Goal: Answer question/provide support: Share knowledge or assist other users

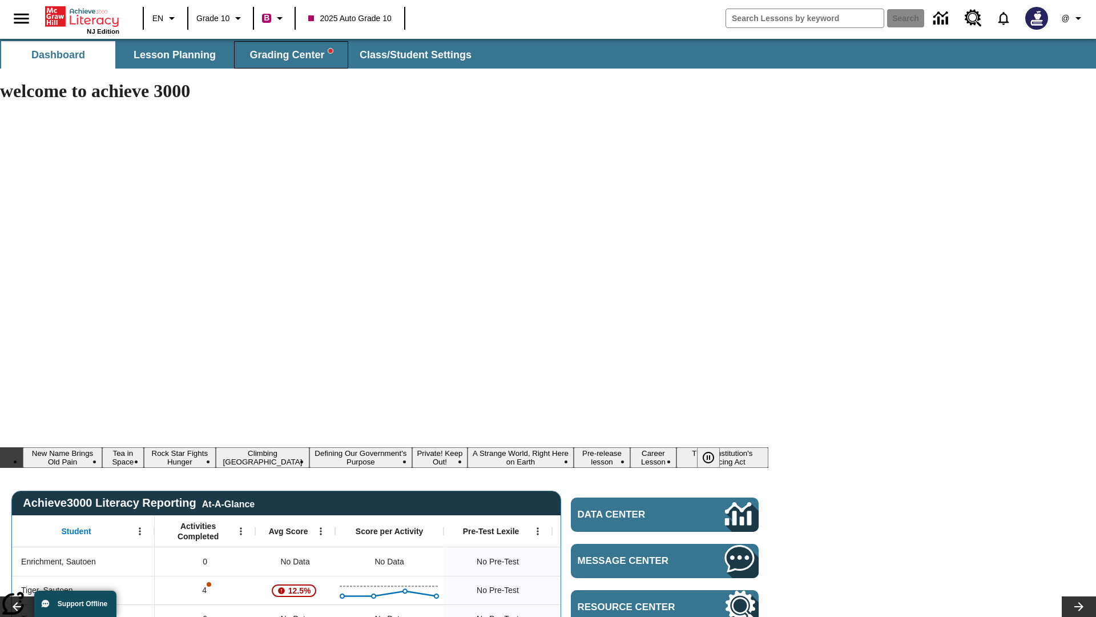
click at [291, 55] on span "Grading Center" at bounding box center [291, 55] width 83 height 13
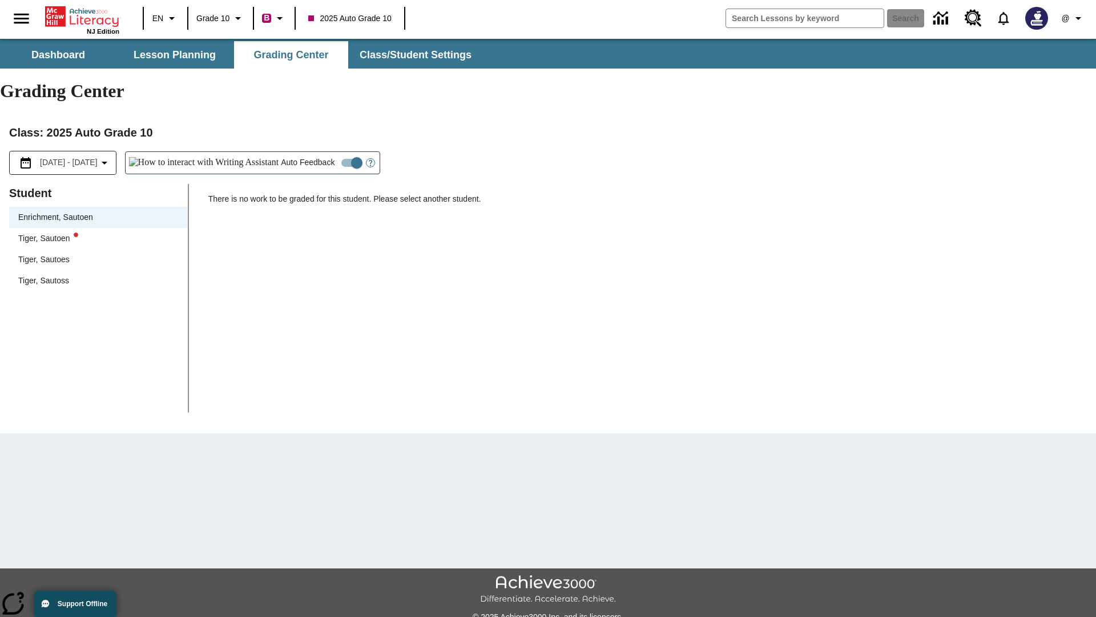
click at [98, 232] on div "Tiger, Sautoen" at bounding box center [98, 238] width 160 height 12
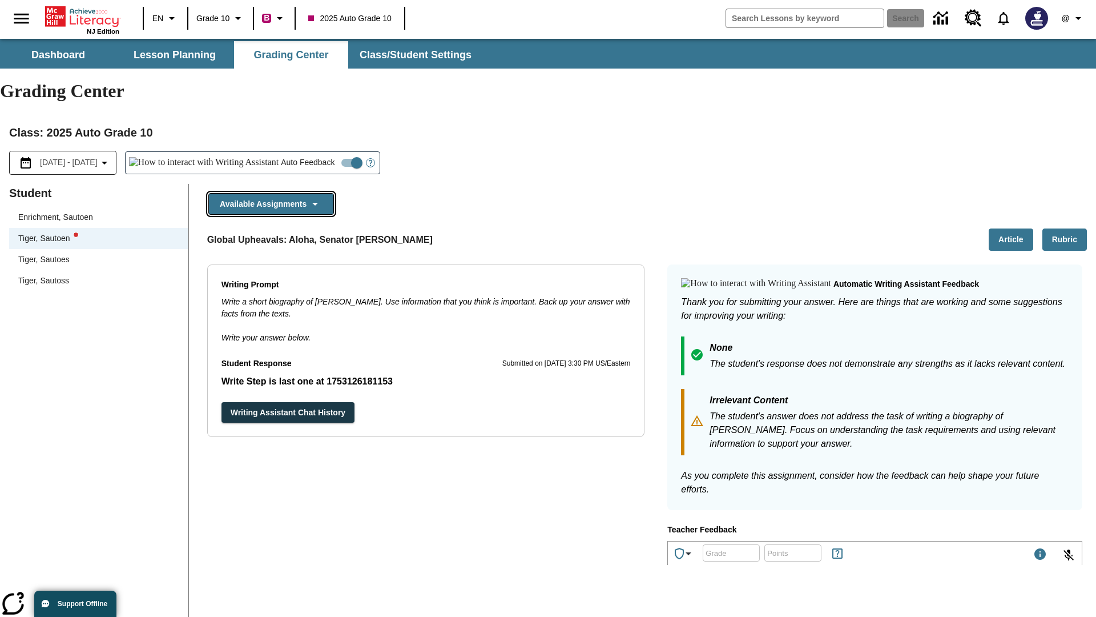
click at [271, 193] on button "Available Assignments" at bounding box center [271, 204] width 126 height 22
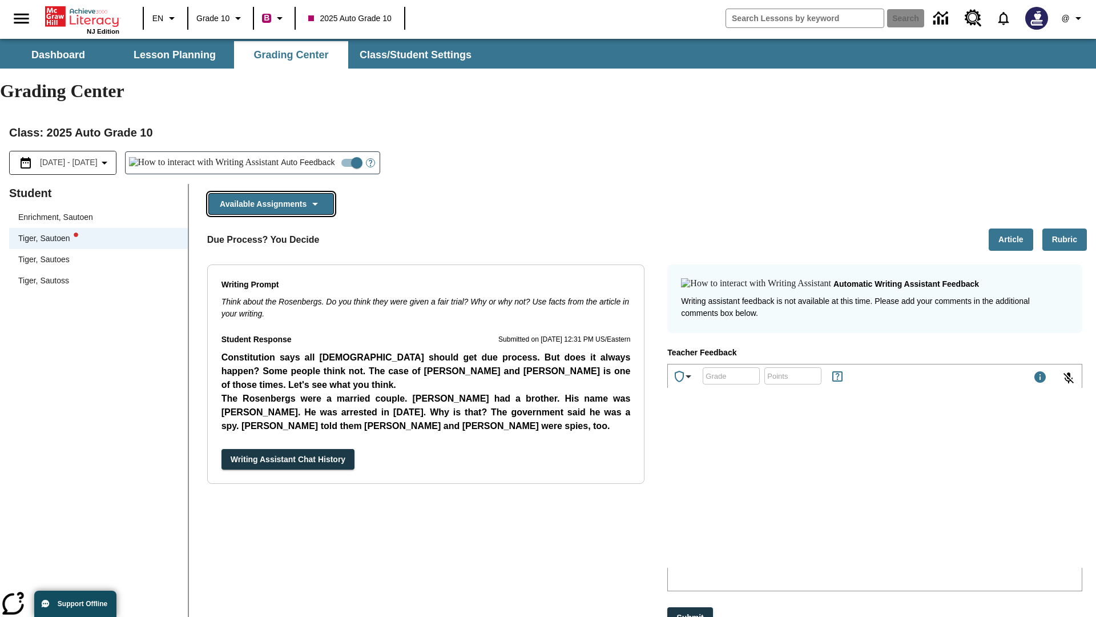
scroll to position [903, 0]
click at [222, 449] on button "Writing Assistant Chat History" at bounding box center [288, 459] width 133 height 21
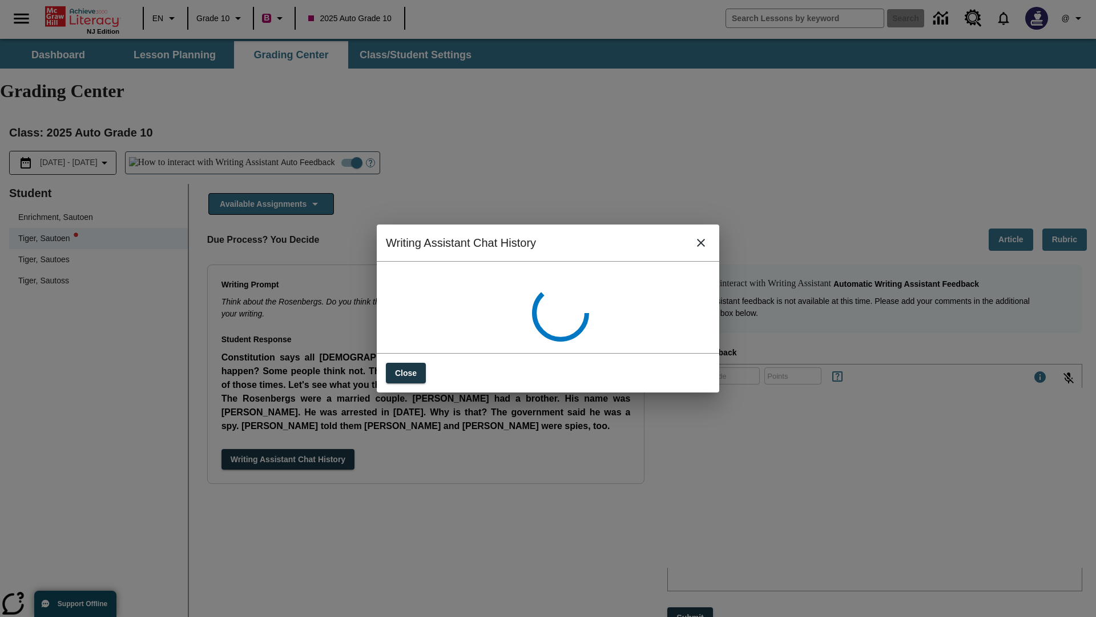
scroll to position [0, 0]
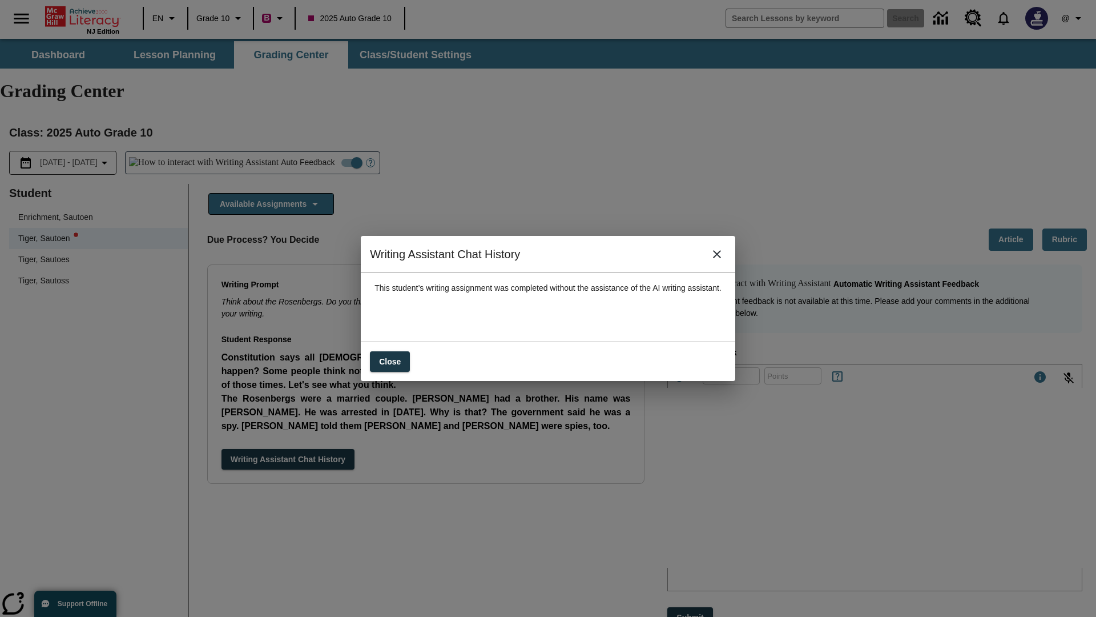
click at [721, 258] on icon "close" at bounding box center [717, 254] width 8 height 8
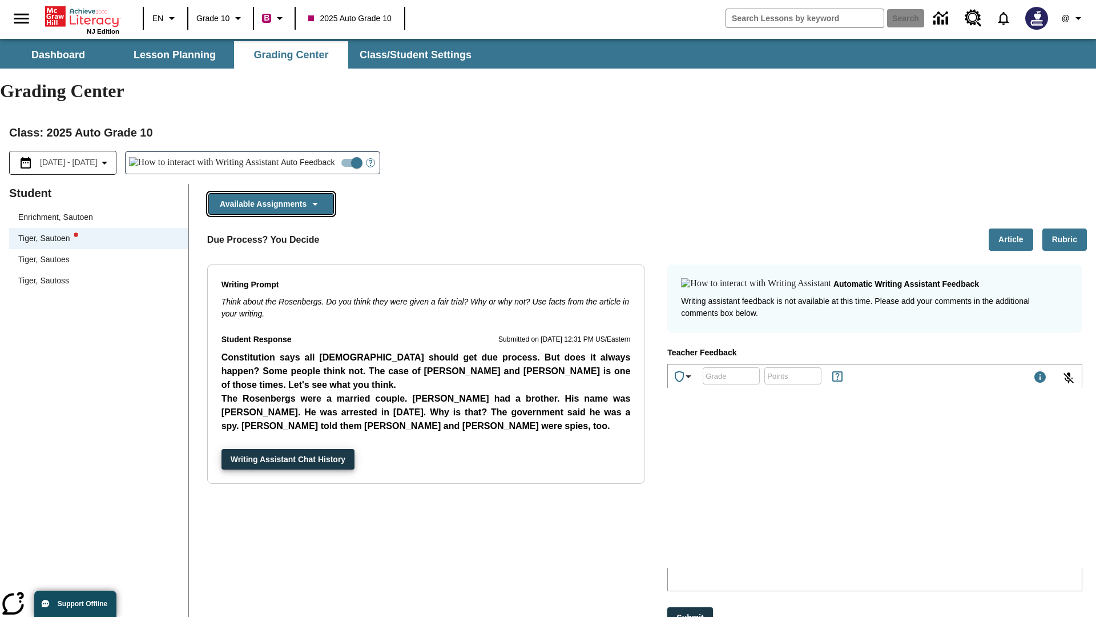
click at [271, 193] on button "Available Assignments" at bounding box center [271, 204] width 126 height 22
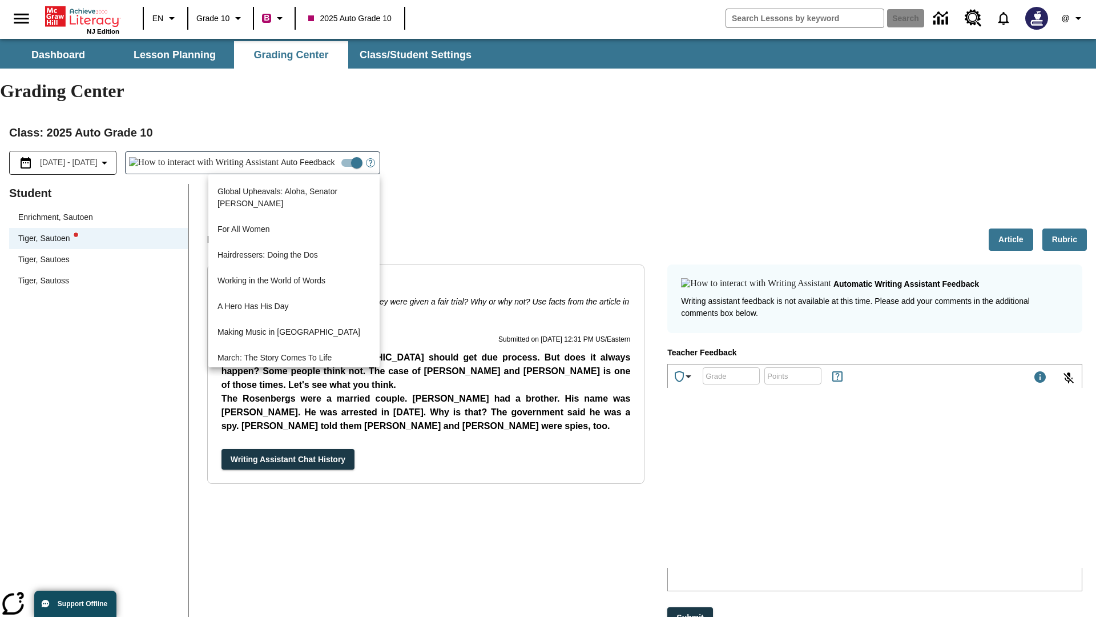
scroll to position [820, 0]
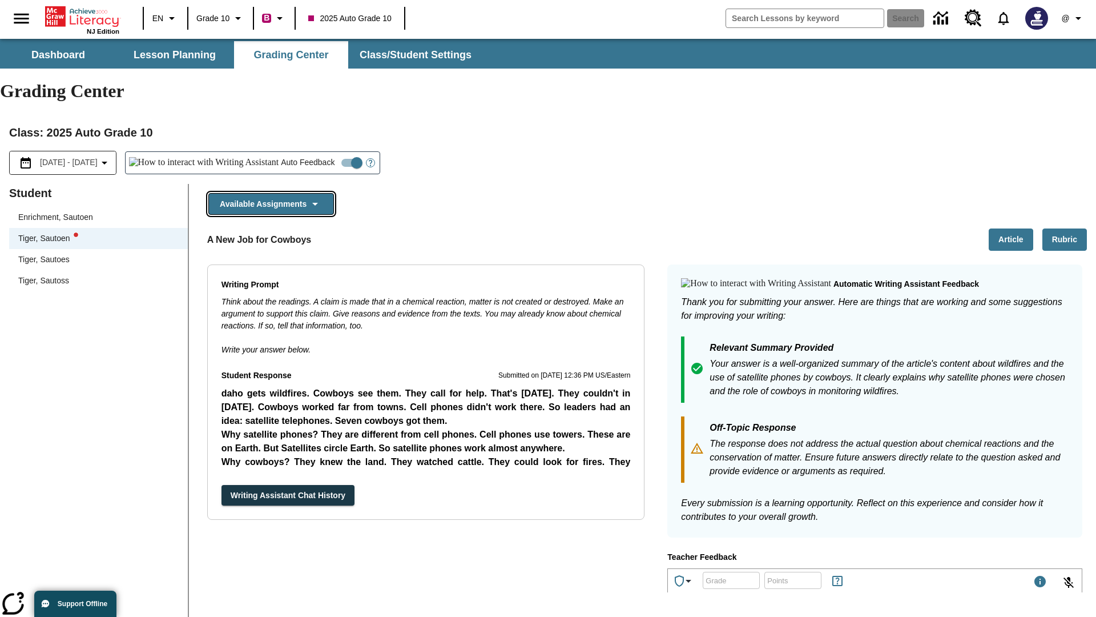
scroll to position [0, 0]
click at [222, 485] on button "Writing Assistant Chat History" at bounding box center [288, 495] width 133 height 21
